Goal: Information Seeking & Learning: Learn about a topic

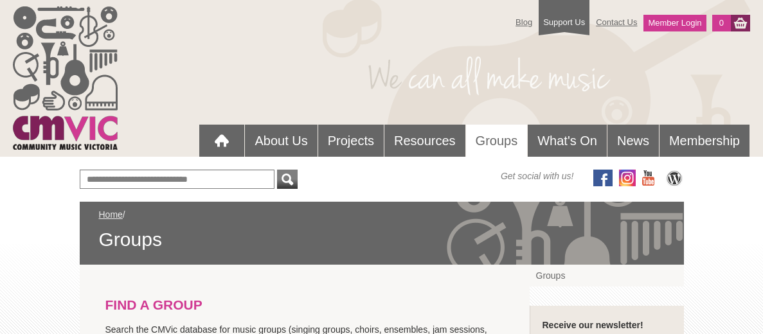
scroll to position [312, 0]
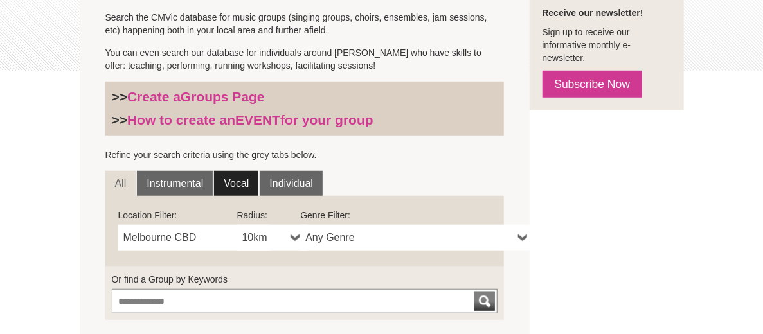
click at [214, 181] on link "Vocal" at bounding box center [236, 184] width 44 height 26
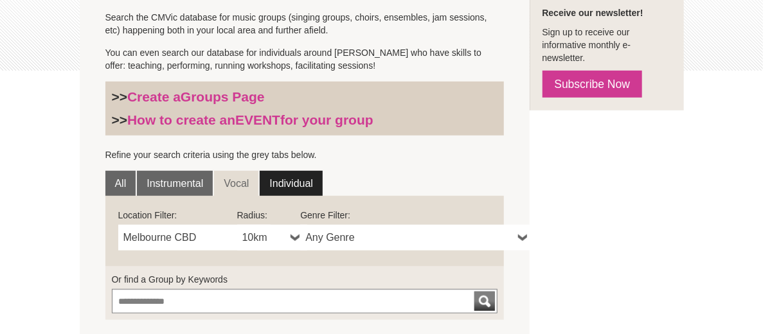
click at [260, 177] on link "Individual" at bounding box center [291, 184] width 63 height 26
click at [214, 177] on link "Vocal" at bounding box center [236, 184] width 44 height 26
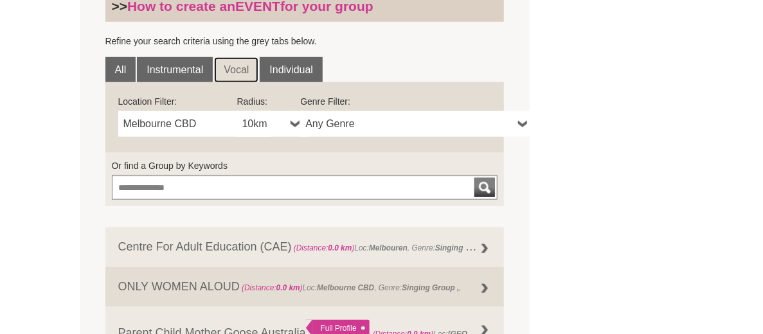
scroll to position [426, 0]
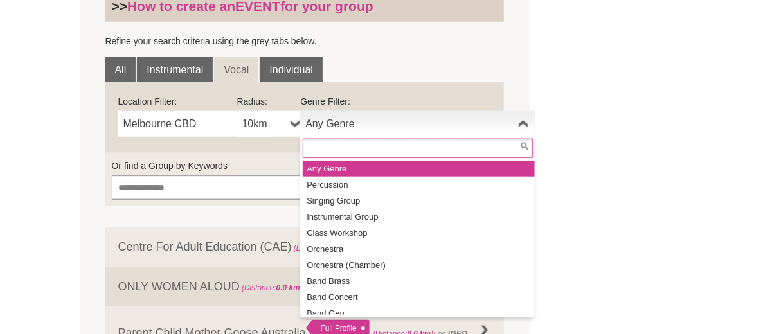
click at [311, 123] on span "Any Genre" at bounding box center [409, 123] width 208 height 15
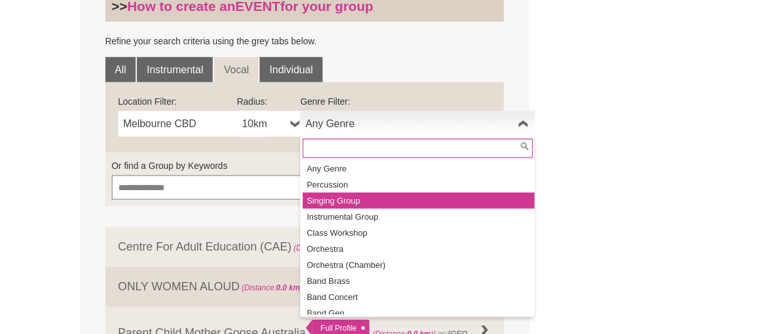
click at [372, 197] on li "Singing Group" at bounding box center [419, 201] width 232 height 16
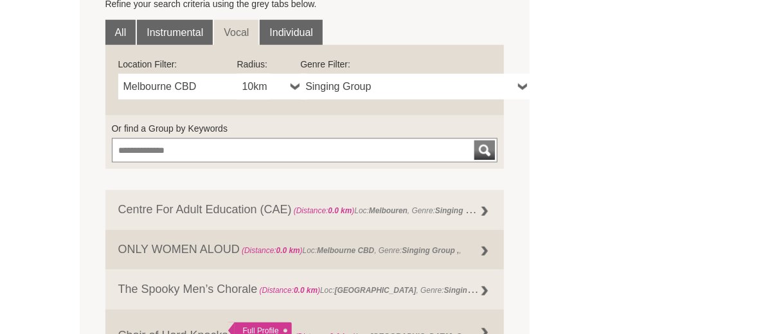
scroll to position [417, 0]
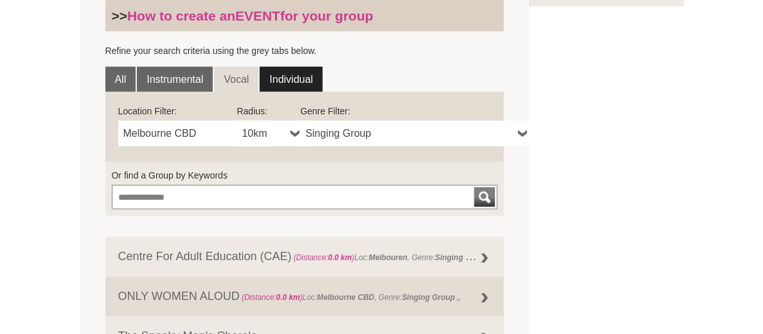
click at [260, 82] on link "Individual" at bounding box center [291, 80] width 63 height 26
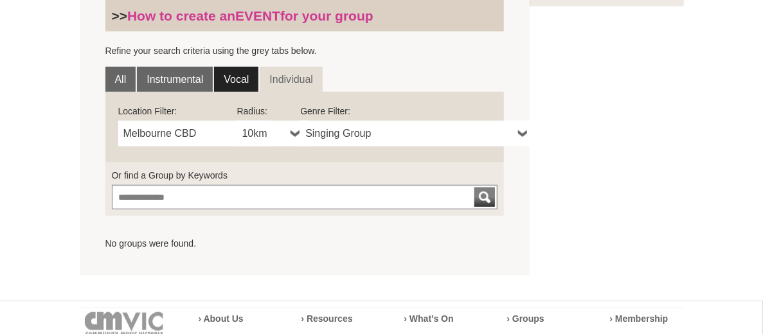
click at [214, 78] on link "Vocal" at bounding box center [236, 80] width 44 height 26
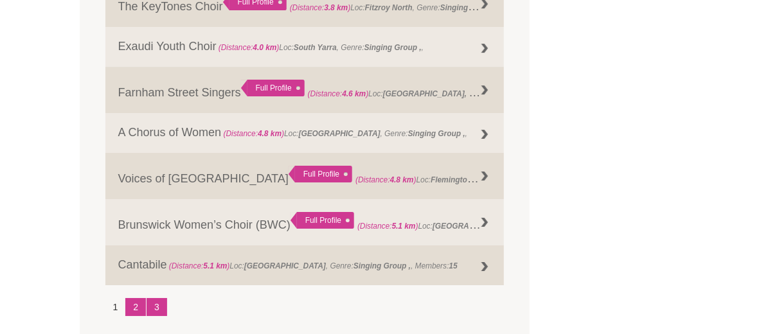
scroll to position [1654, 0]
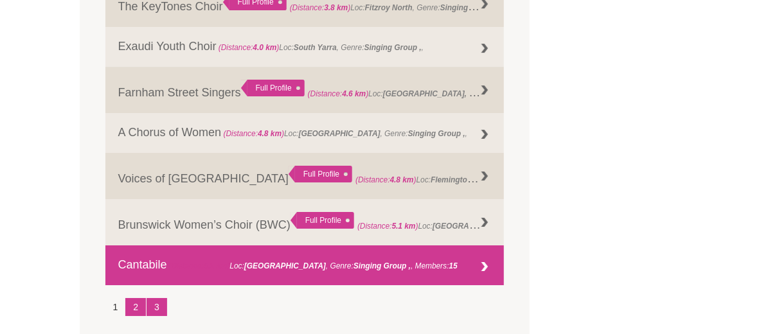
click at [498, 270] on div at bounding box center [485, 268] width 26 height 26
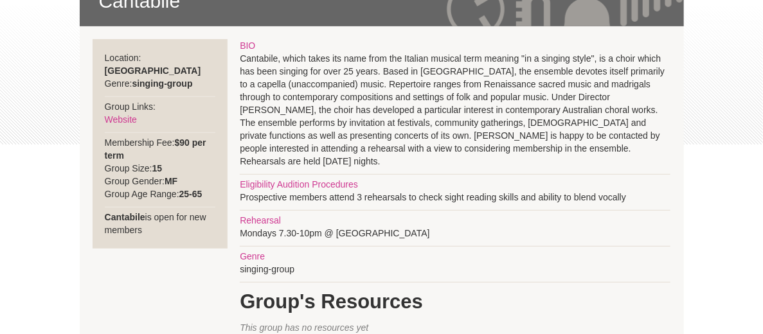
scroll to position [239, 0]
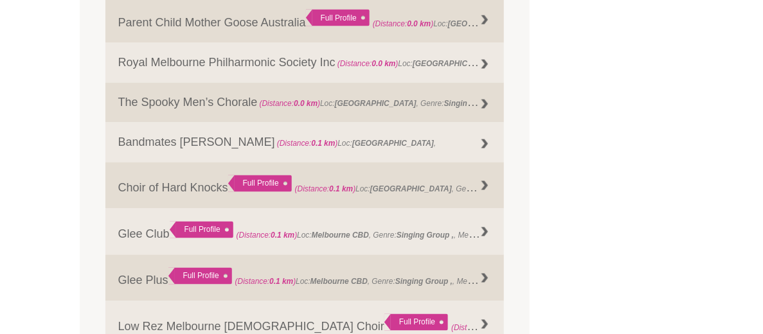
scroll to position [780, 0]
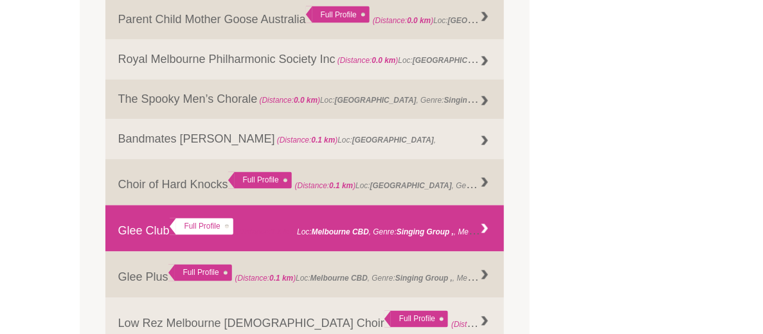
click at [312, 234] on strong "Melbourne CBD" at bounding box center [340, 232] width 57 height 9
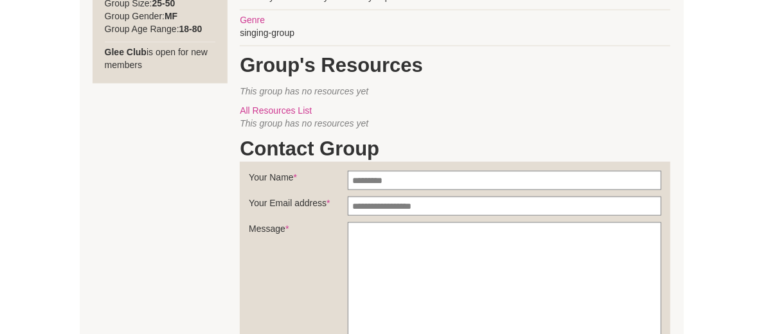
scroll to position [546, 0]
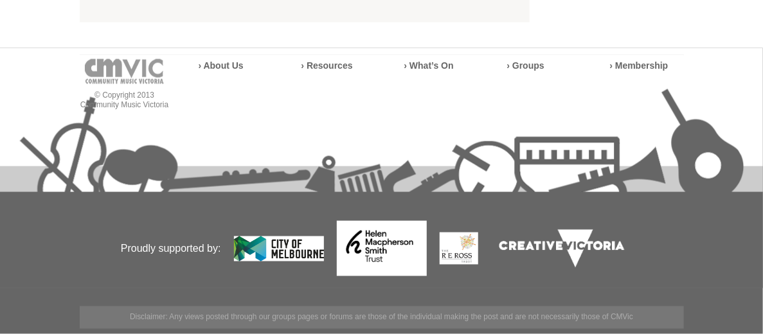
scroll to position [672, 0]
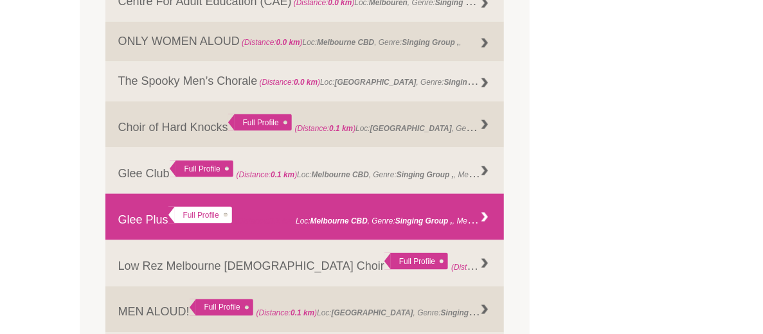
click at [314, 213] on link "Glee Plus Full Profile (Distance: 0.1 km ) Loc: [GEOGRAPHIC_DATA] , Genre: , Me…" at bounding box center [304, 217] width 399 height 46
